Goal: Information Seeking & Learning: Learn about a topic

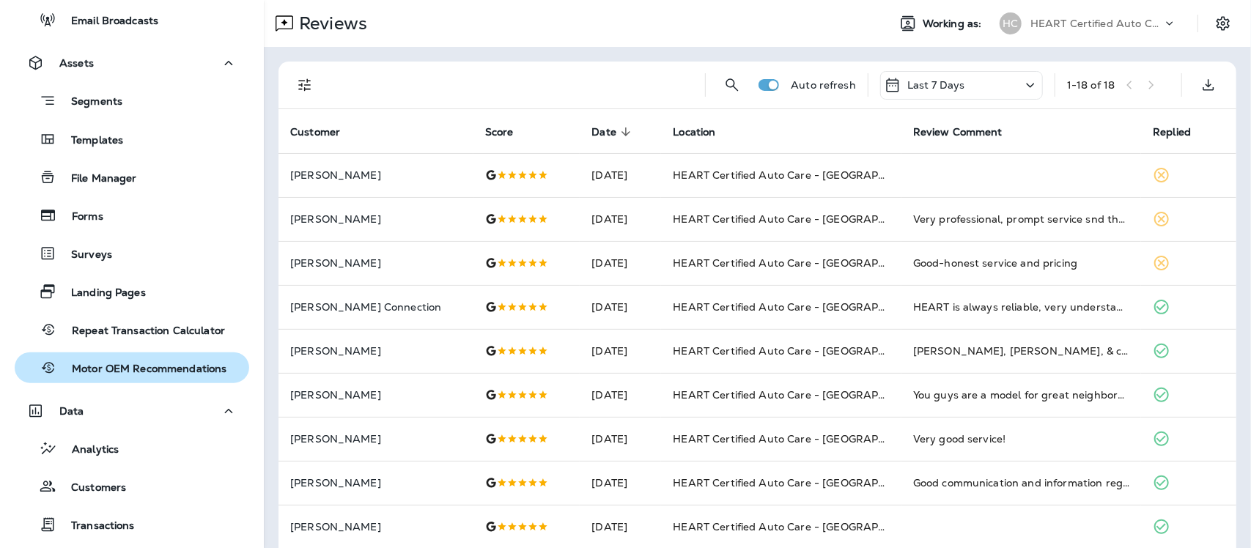
scroll to position [496, 0]
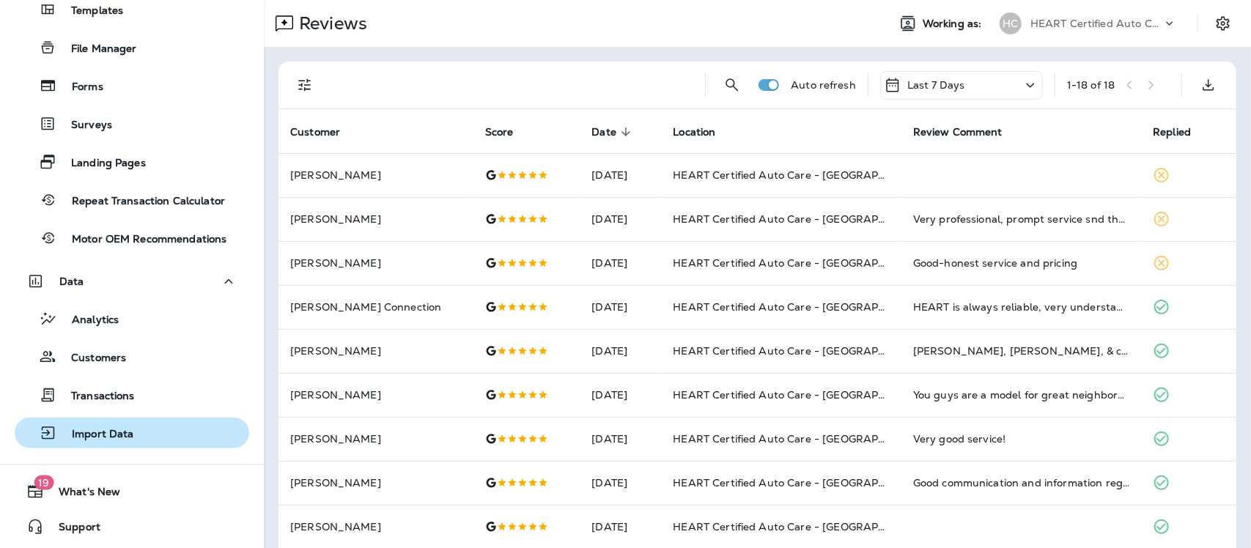
click at [134, 430] on div "Import Data" at bounding box center [132, 433] width 223 height 22
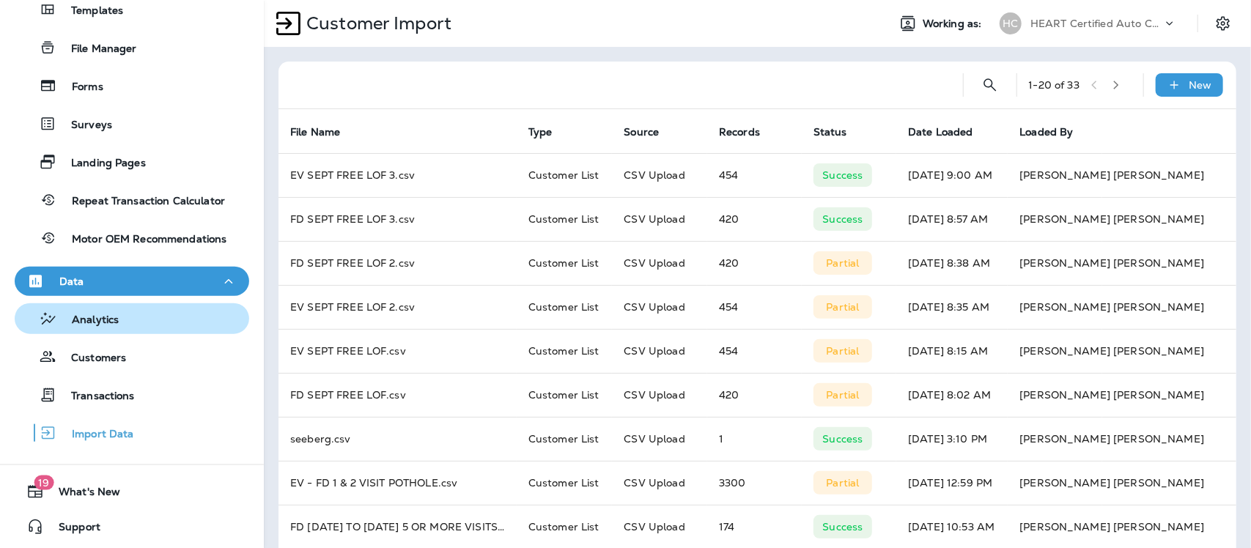
click at [129, 313] on div "Analytics" at bounding box center [132, 319] width 223 height 22
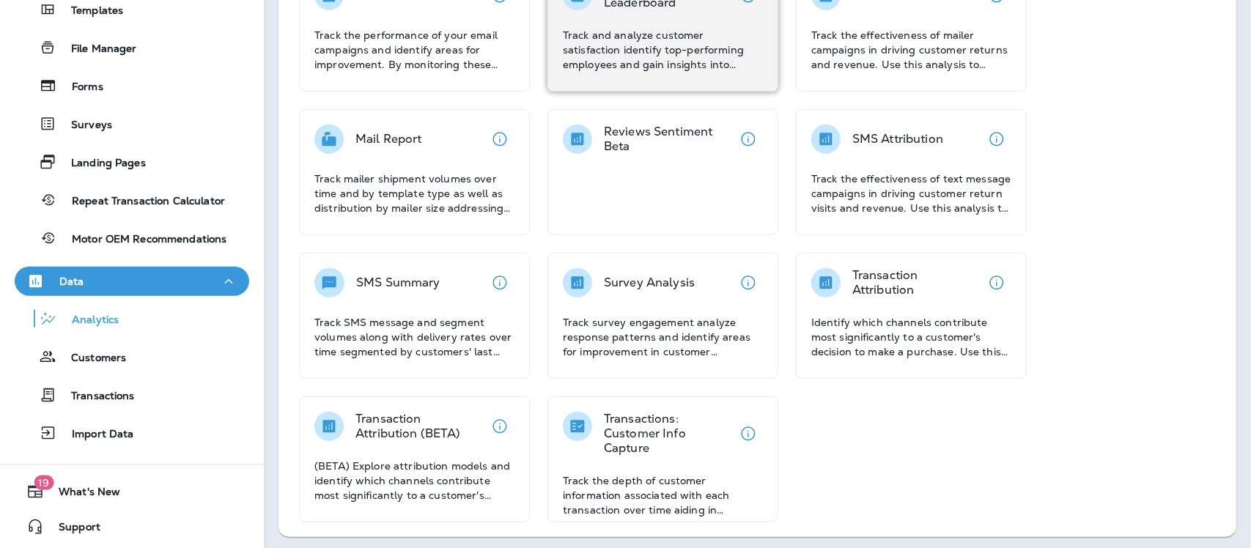
scroll to position [295, 0]
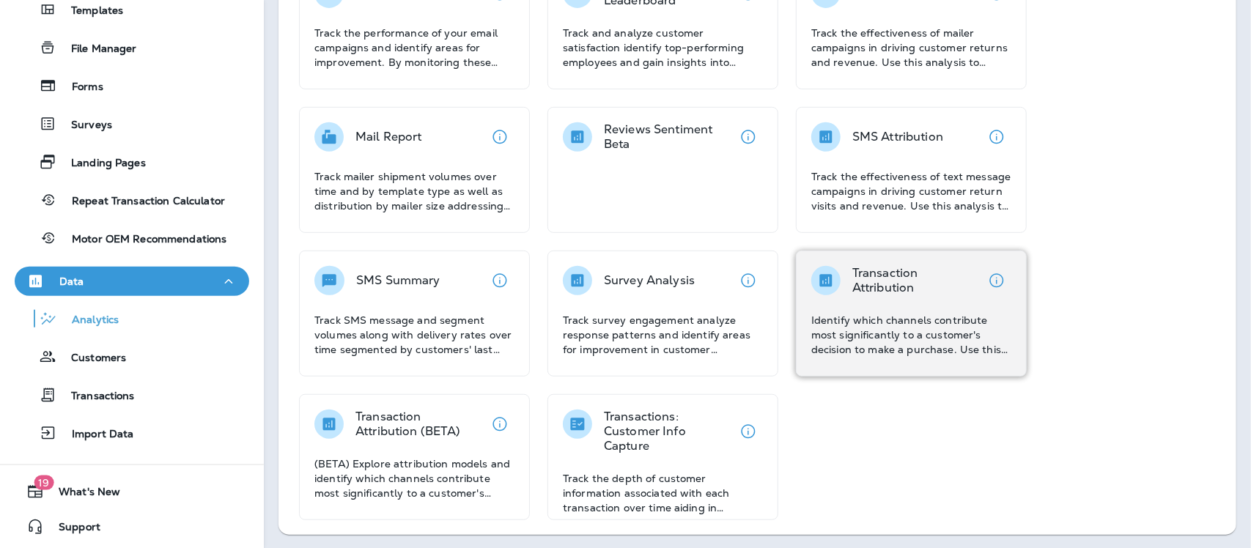
click at [863, 331] on p "Identify which channels contribute most significantly to a customer's decision …" at bounding box center [912, 335] width 200 height 44
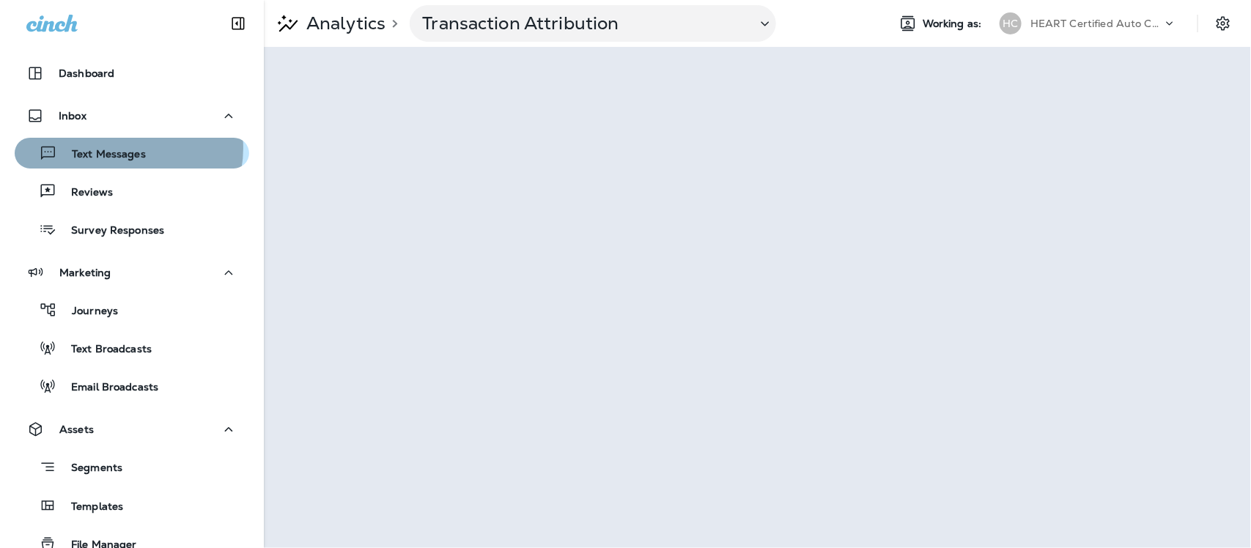
click at [125, 148] on p "Text Messages" at bounding box center [101, 155] width 89 height 14
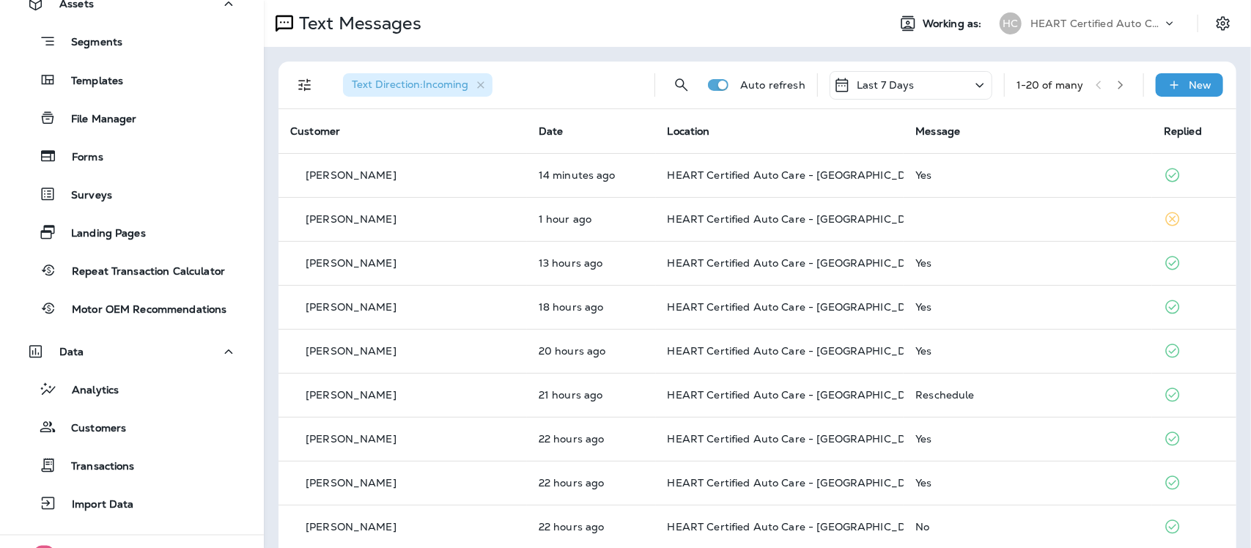
scroll to position [458, 0]
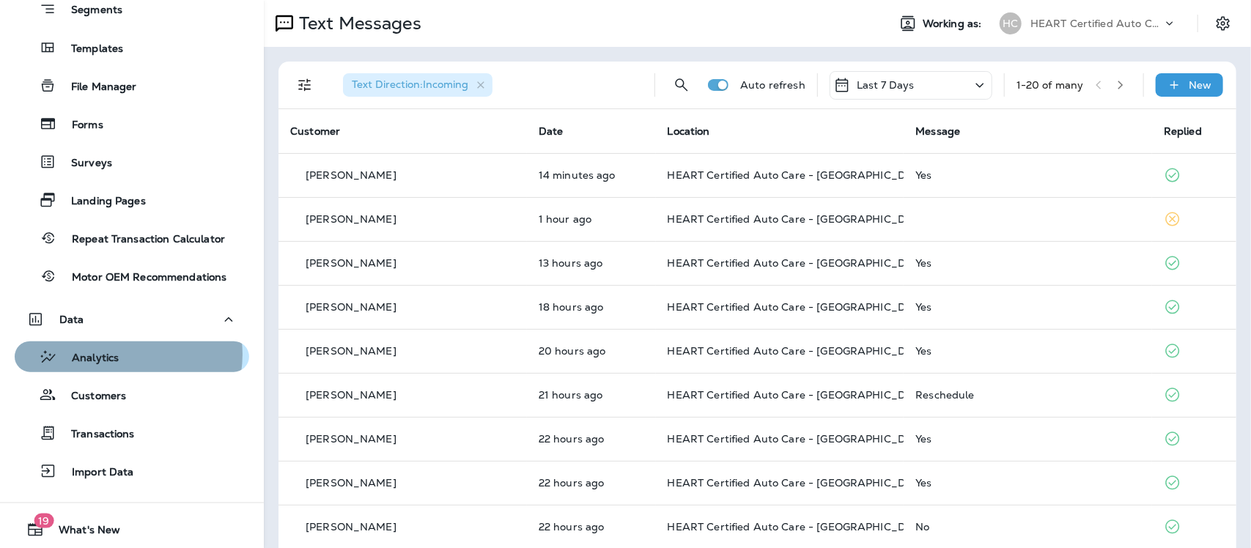
click at [123, 354] on div "Analytics" at bounding box center [132, 357] width 223 height 22
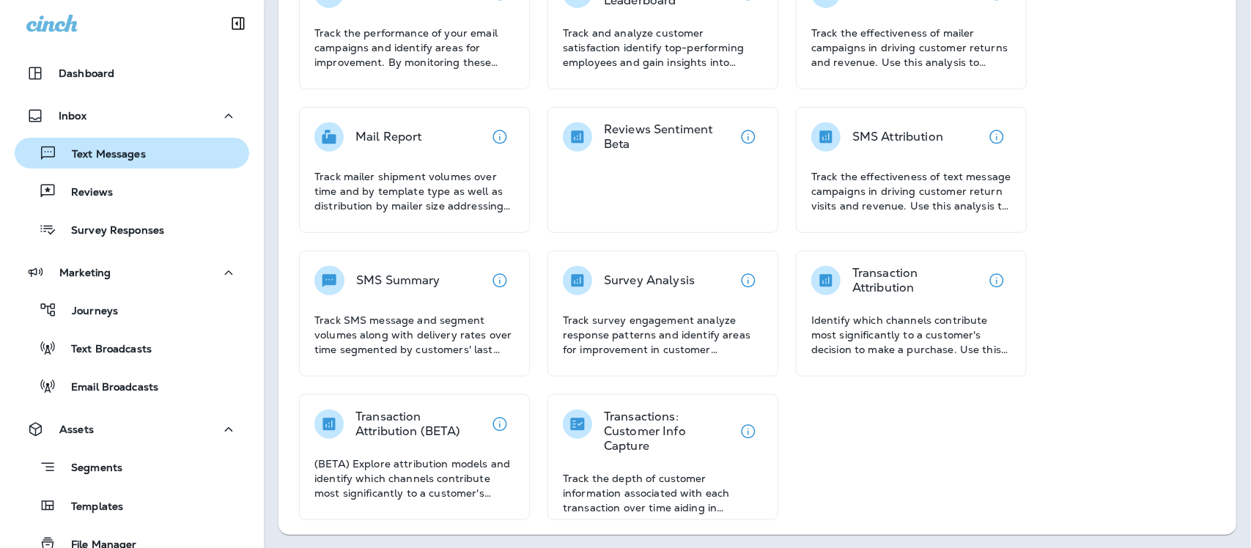
click at [172, 156] on div "Text Messages" at bounding box center [132, 153] width 223 height 22
